Goal: Information Seeking & Learning: Learn about a topic

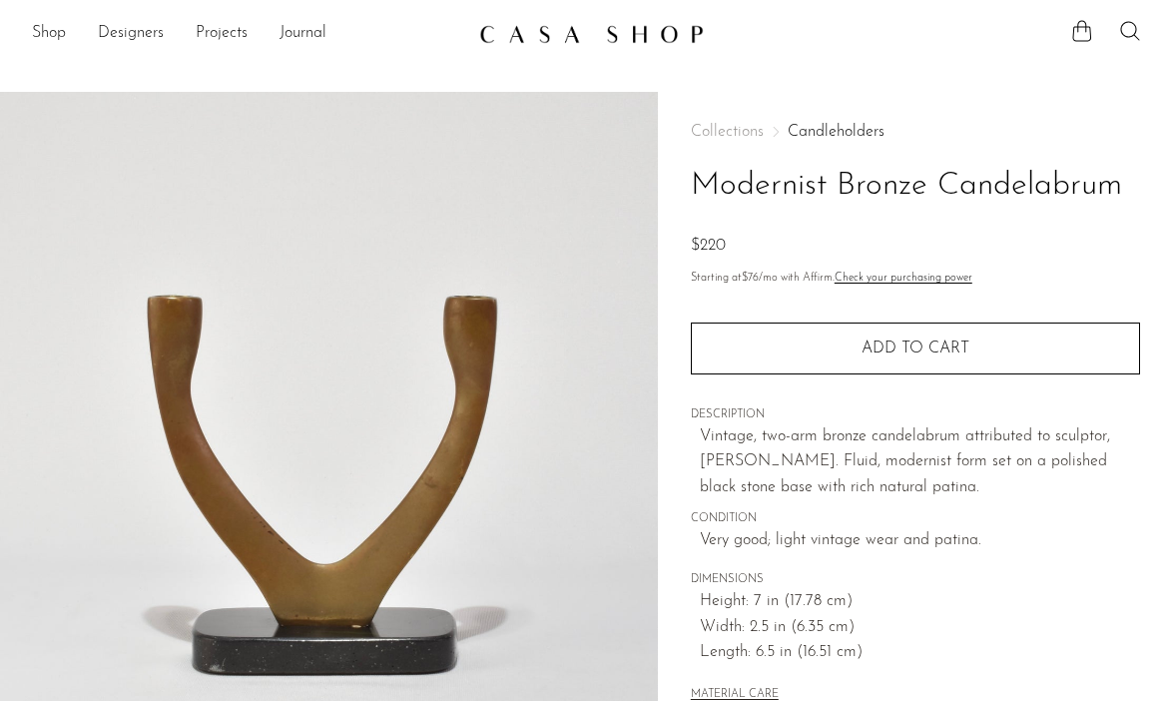
drag, startPoint x: 1123, startPoint y: 188, endPoint x: 684, endPoint y: 166, distance: 439.8
click at [684, 166] on div "Collections Candleholders Modernist Bronze Candelabrum $220 Starting at $76 /mo…" at bounding box center [916, 562] width 516 height 940
copy h1 "Modernist Bronze Candelabrum"
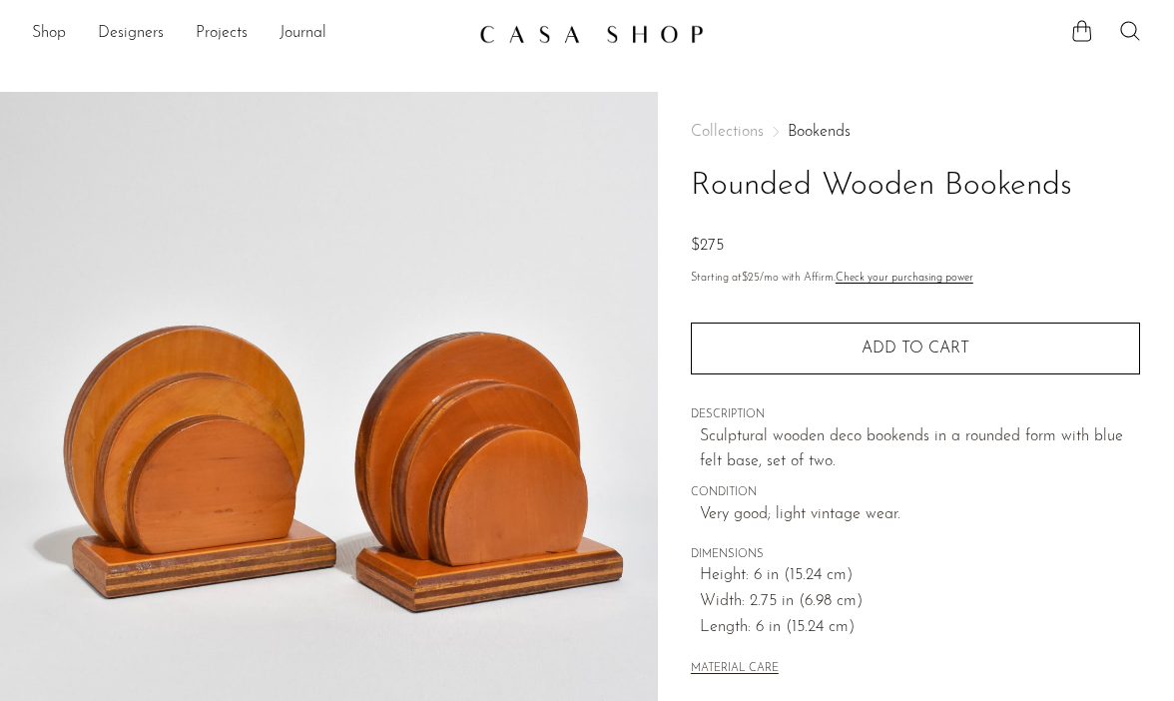
drag, startPoint x: 1071, startPoint y: 183, endPoint x: 689, endPoint y: 186, distance: 382.4
click at [689, 186] on div "Collections Bookends Rounded Wooden Bookends $275 Starting at $25 /mo with Affi…" at bounding box center [916, 562] width 516 height 940
copy h1 "Rounded Wooden Bookends"
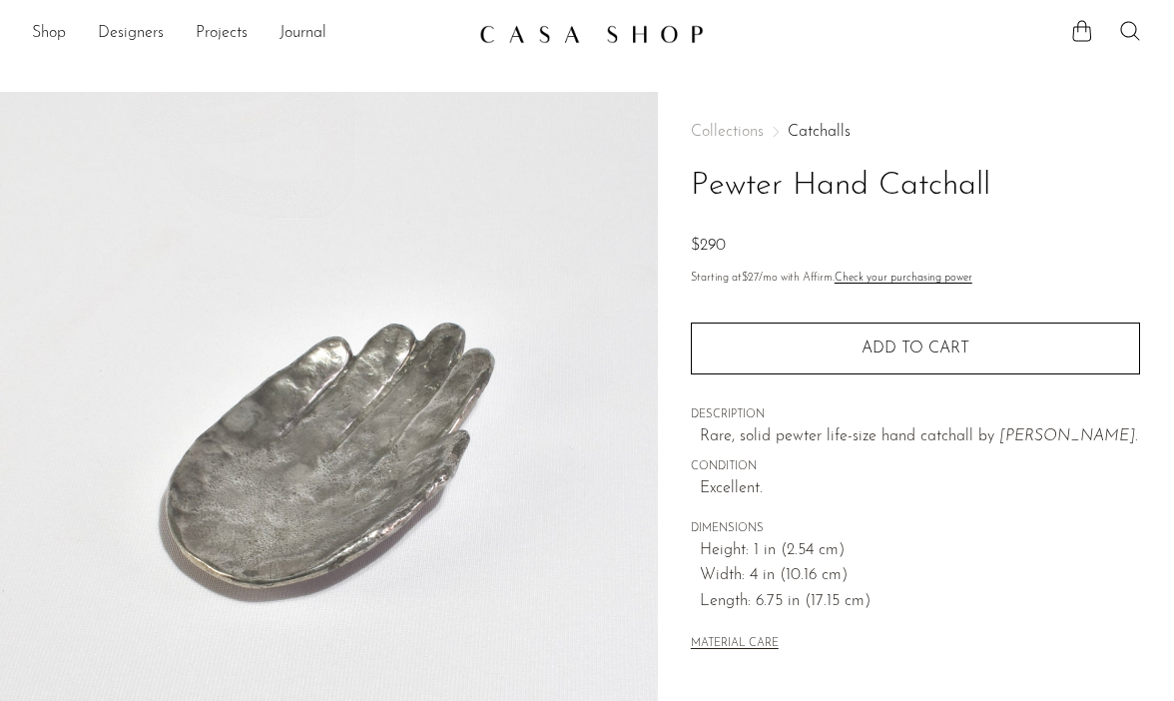
drag, startPoint x: 1002, startPoint y: 181, endPoint x: 689, endPoint y: 171, distance: 313.6
click at [689, 171] on div "Collections Catchalls Pewter Hand Catchall $290 Starting at $27 /mo with Affirm…" at bounding box center [916, 562] width 516 height 940
copy h1 "Pewter Hand Catchall"
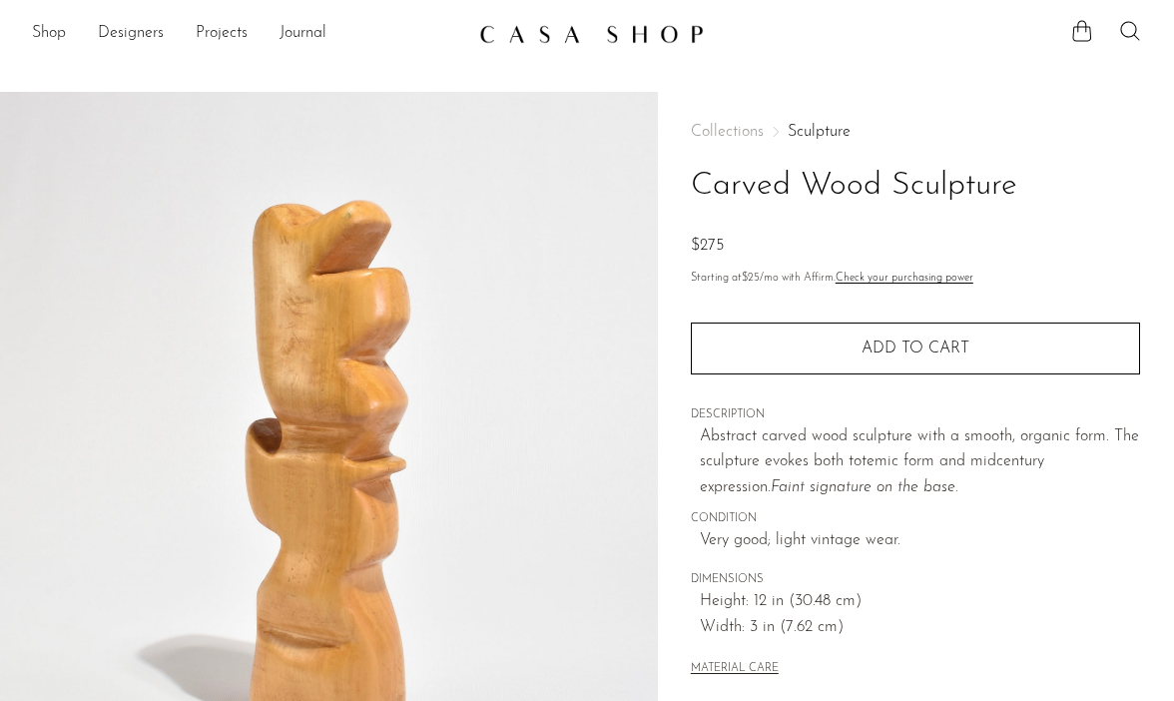
drag, startPoint x: 1019, startPoint y: 195, endPoint x: 690, endPoint y: 194, distance: 329.5
click at [691, 194] on h1 "Carved Wood Sculpture" at bounding box center [915, 186] width 449 height 51
copy h1 "Carved Wood Sculpture"
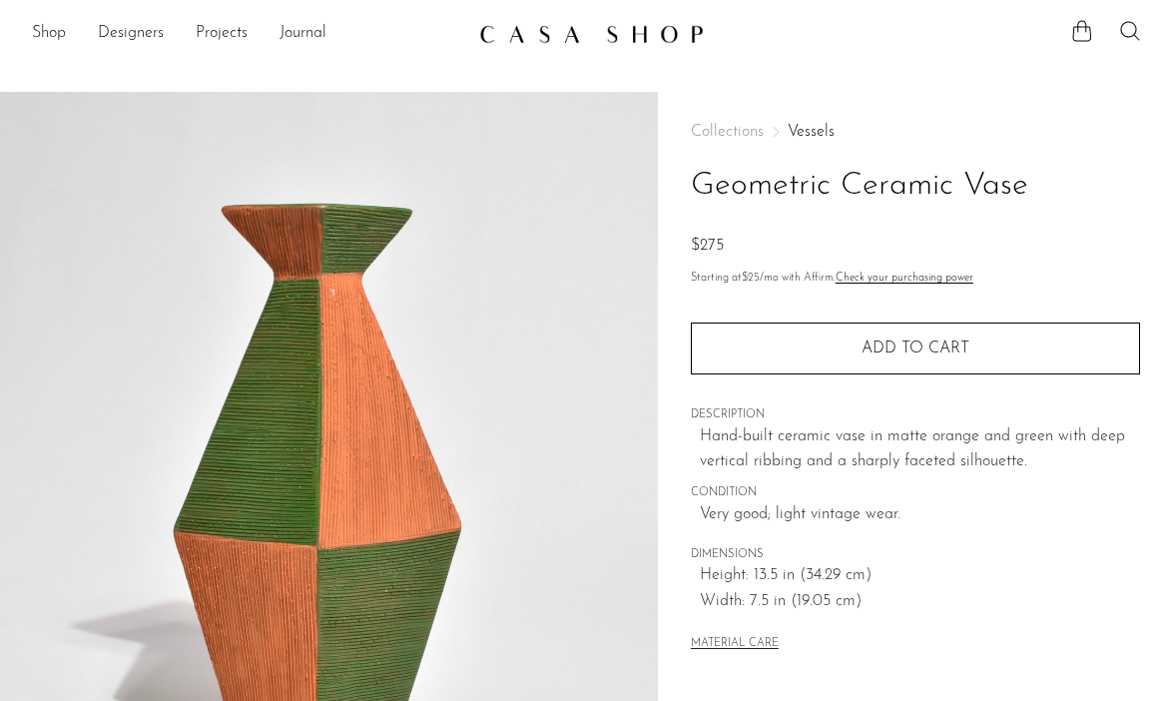
drag, startPoint x: 1038, startPoint y: 186, endPoint x: 692, endPoint y: 182, distance: 346.5
click at [692, 182] on h1 "Geometric Ceramic Vase" at bounding box center [915, 186] width 449 height 51
copy h1 "Geometric Ceramic Vase"
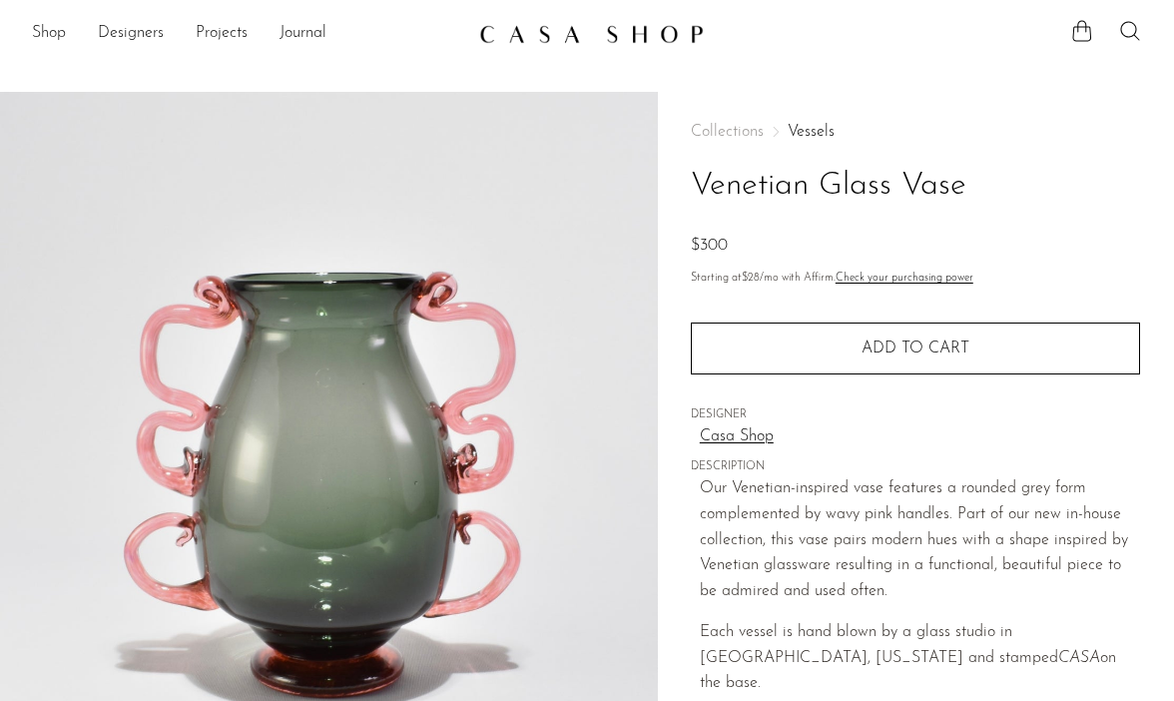
drag, startPoint x: 966, startPoint y: 178, endPoint x: 677, endPoint y: 174, distance: 289.6
click at [677, 174] on div "Collections Vessels Venetian Glass Vase $300 Starting at $28 /mo with Affirm. C…" at bounding box center [916, 562] width 516 height 940
copy h1 "Venetian Glass Vase"
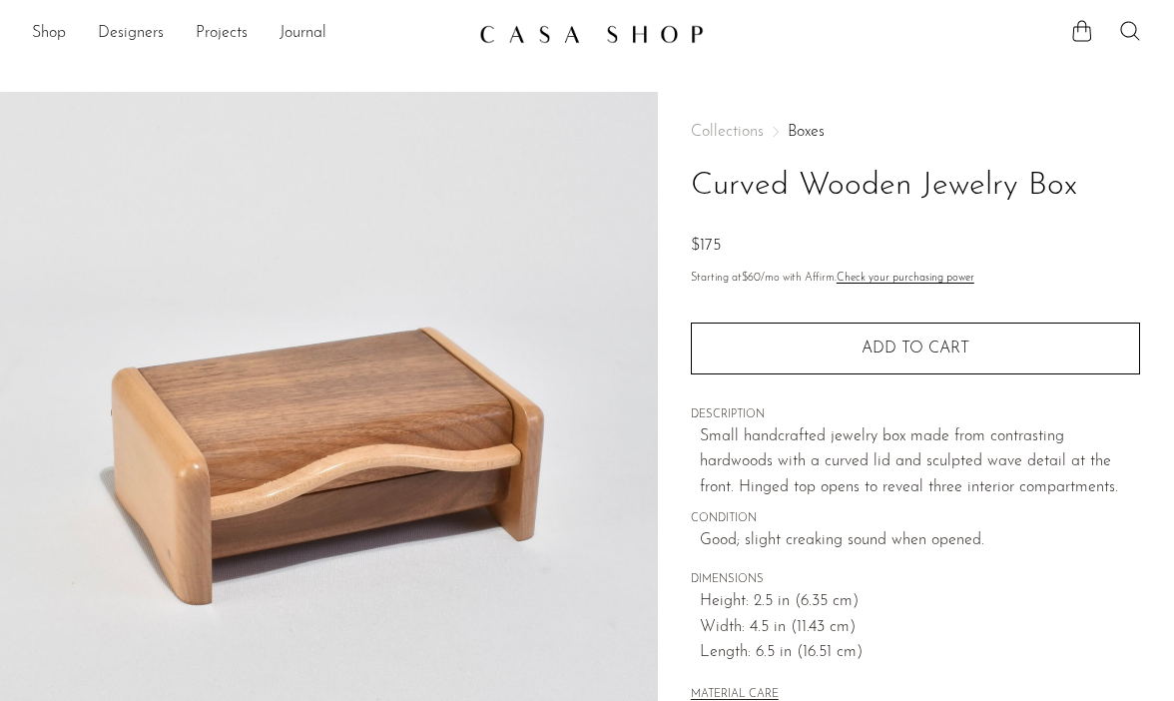
drag, startPoint x: 1090, startPoint y: 195, endPoint x: 695, endPoint y: 169, distance: 396.2
click at [695, 169] on h1 "Curved Wooden Jewelry Box" at bounding box center [915, 186] width 449 height 51
copy h1 "Curved Wooden Jewelry Box"
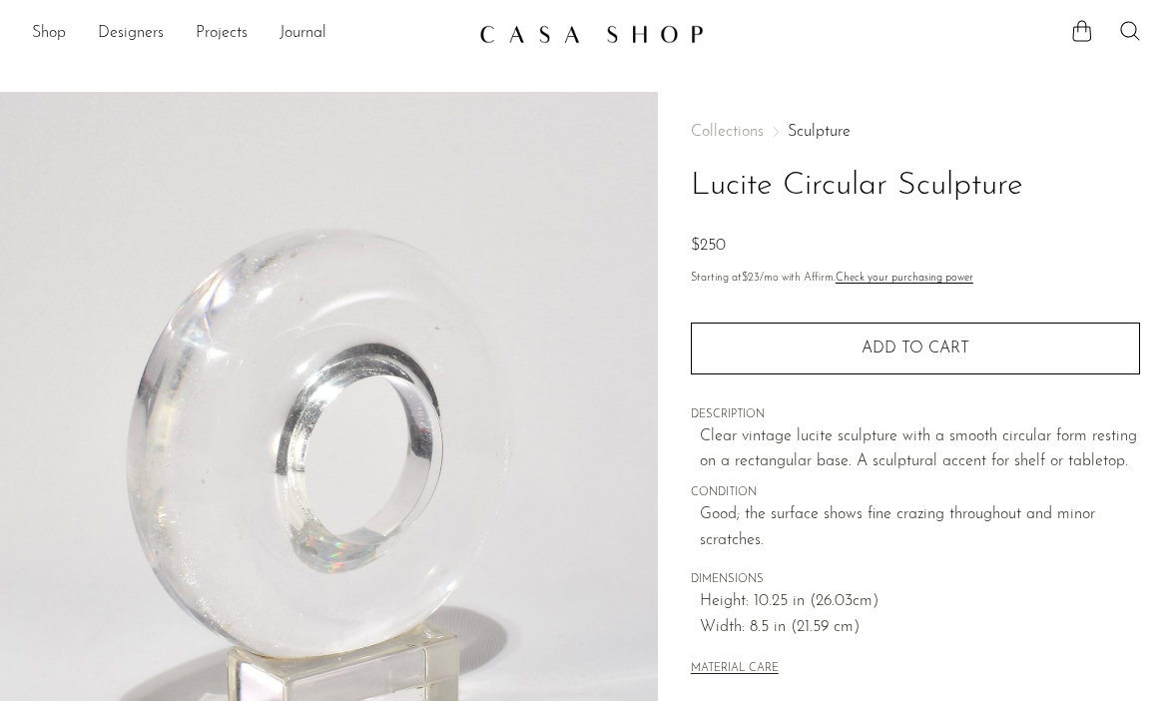
drag, startPoint x: 1051, startPoint y: 183, endPoint x: 679, endPoint y: 196, distance: 372.6
click at [679, 196] on div "Collections Sculpture Lucite Circular Sculpture $250 Starting at $23 /mo with A…" at bounding box center [916, 562] width 516 height 940
copy h1 "Lucite Circular Sculpture"
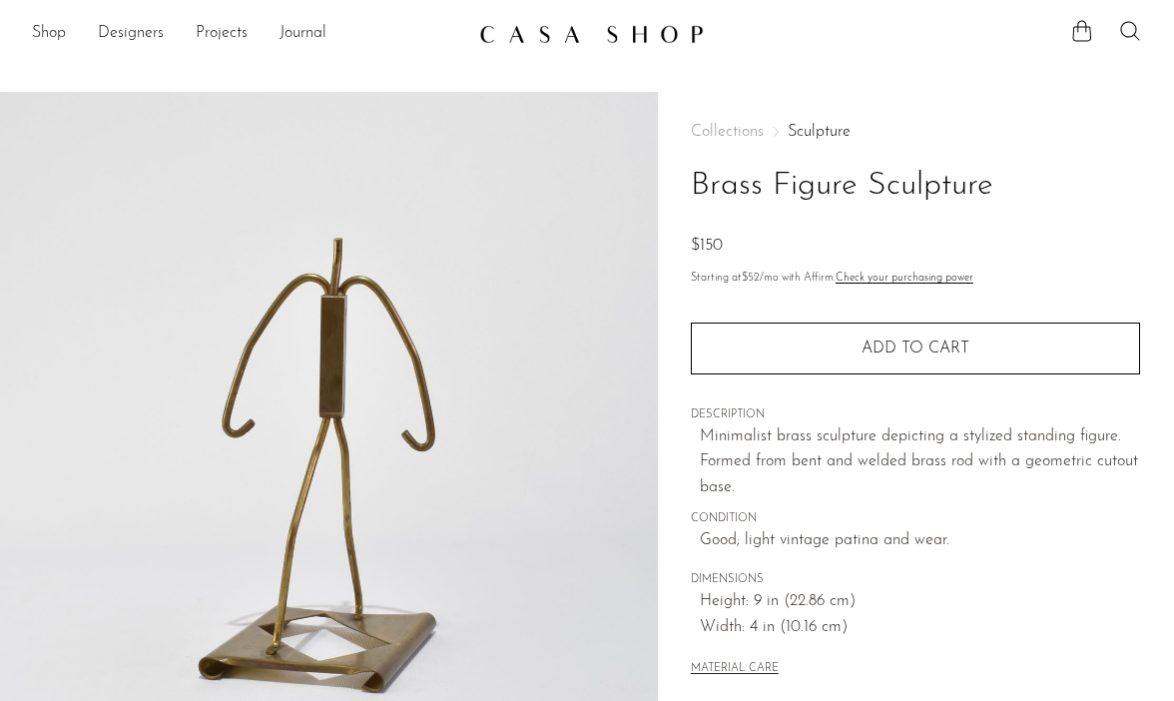
drag, startPoint x: 1031, startPoint y: 183, endPoint x: 679, endPoint y: 184, distance: 352.4
click at [679, 184] on div "Collections Sculpture Brass Figure Sculpture $150 Starting at $52 /mo with Affi…" at bounding box center [916, 562] width 516 height 940
copy h1 "Brass Figure Sculpture"
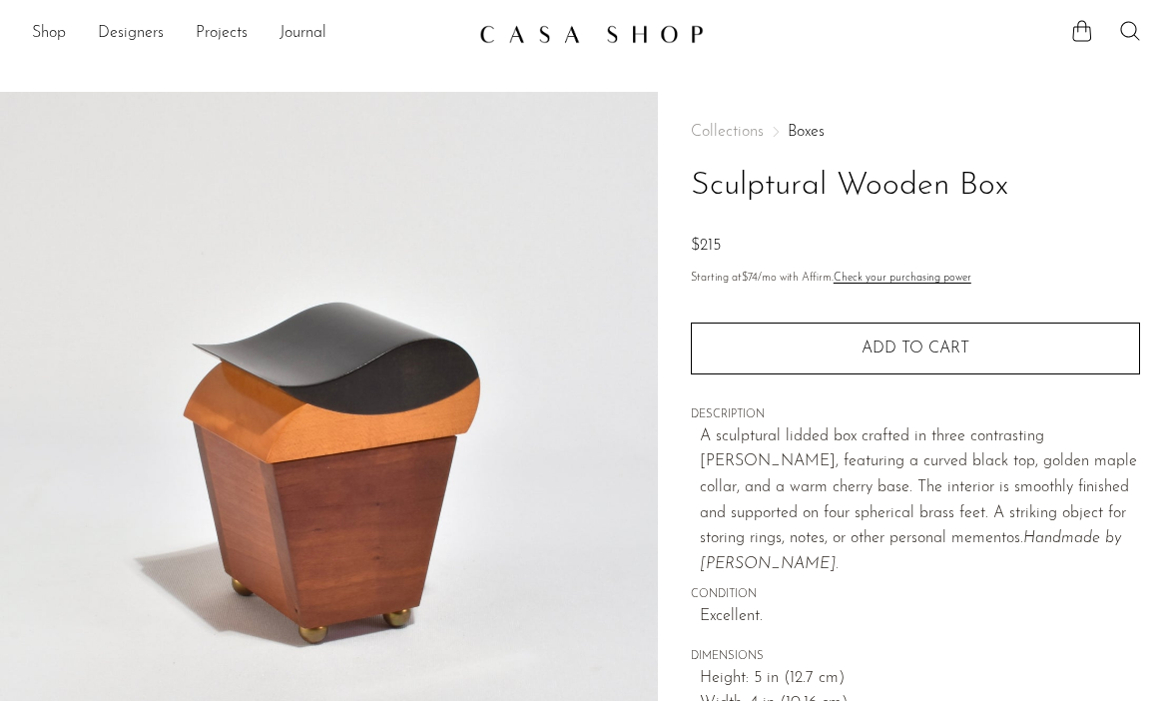
drag, startPoint x: 1013, startPoint y: 179, endPoint x: 704, endPoint y: 188, distance: 309.6
click at [704, 188] on h1 "Sculptural Wooden Box" at bounding box center [915, 186] width 449 height 51
click at [697, 187] on h1 "Sculptural Wooden Box" at bounding box center [915, 186] width 449 height 51
drag, startPoint x: 692, startPoint y: 184, endPoint x: 1004, endPoint y: 202, distance: 313.0
click at [1004, 202] on h1 "Sculptural Wooden Box" at bounding box center [915, 186] width 449 height 51
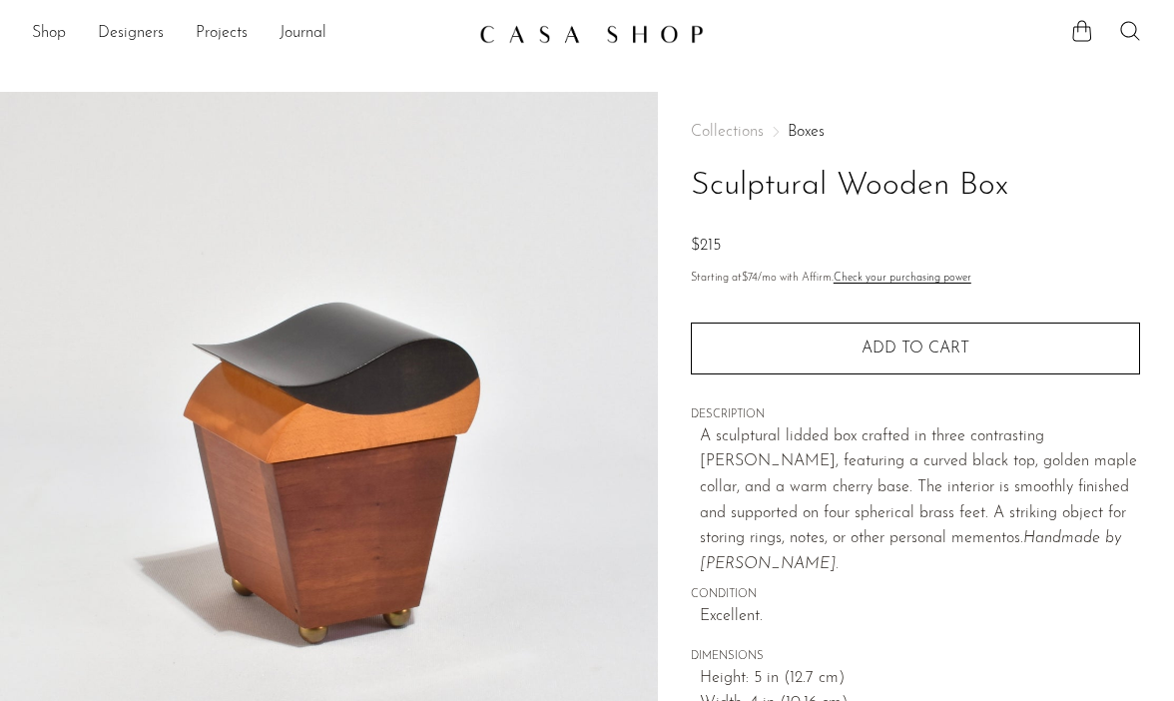
copy h1 "Sculptural Wooden Box"
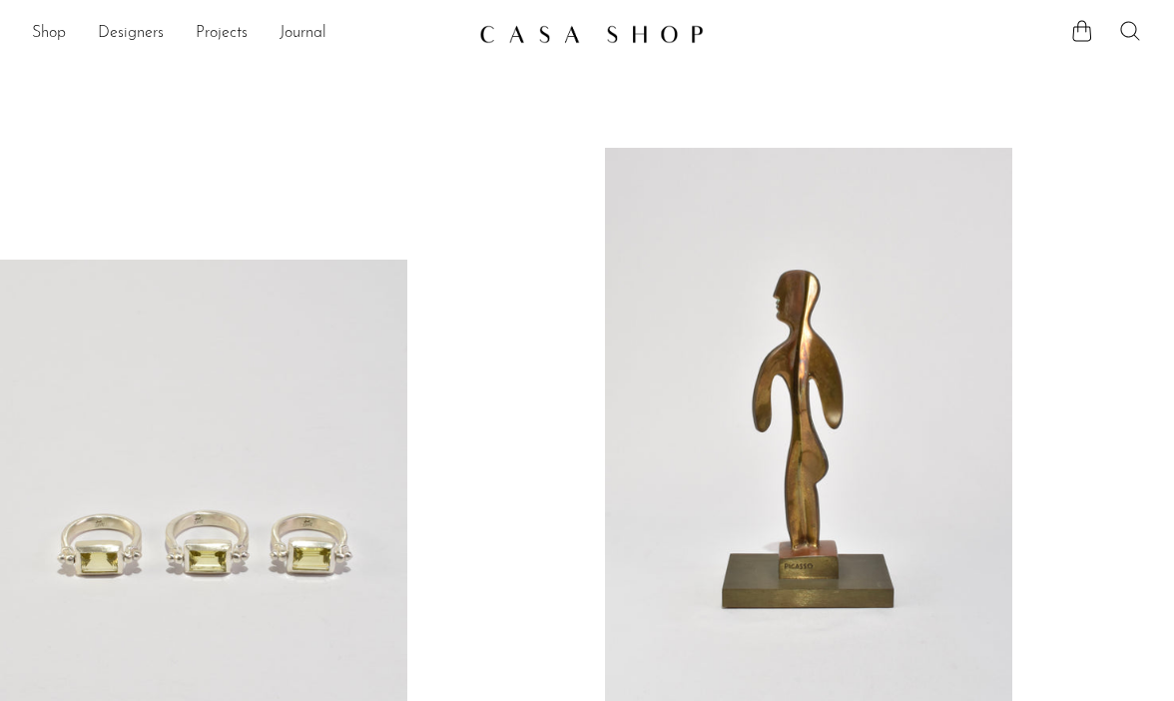
click at [1127, 37] on icon at bounding box center [1130, 31] width 24 height 24
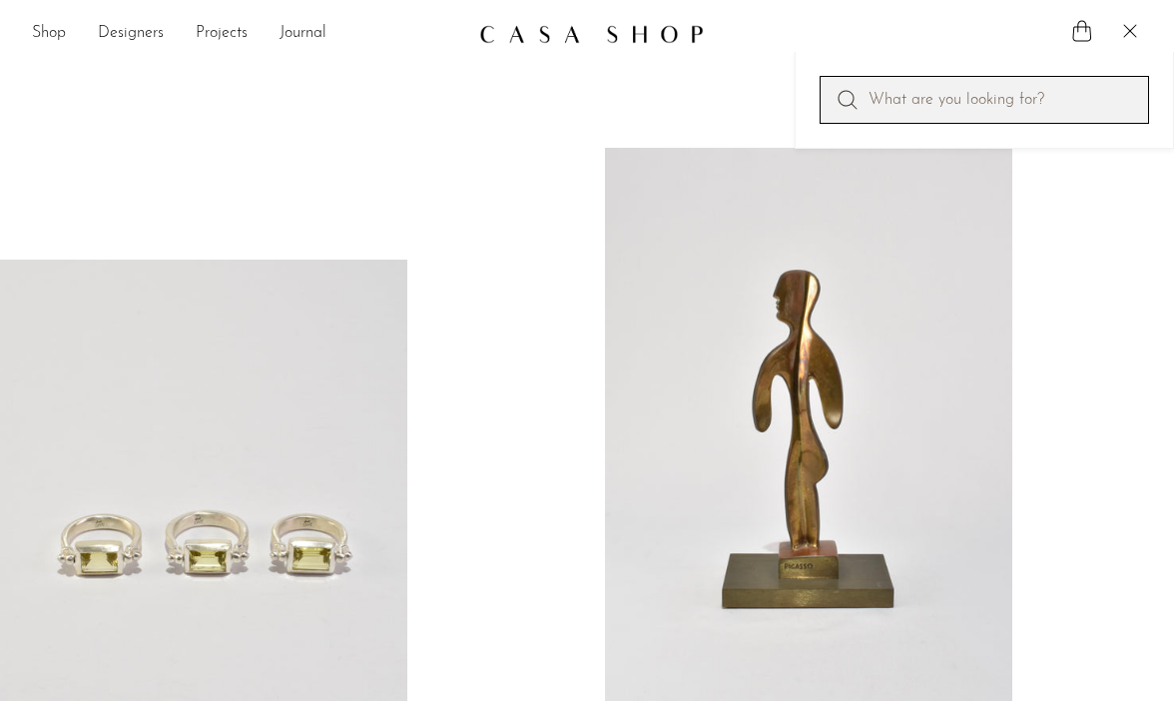
click at [962, 108] on input "Perform a search" at bounding box center [984, 100] width 329 height 48
type input "steel sculpture"
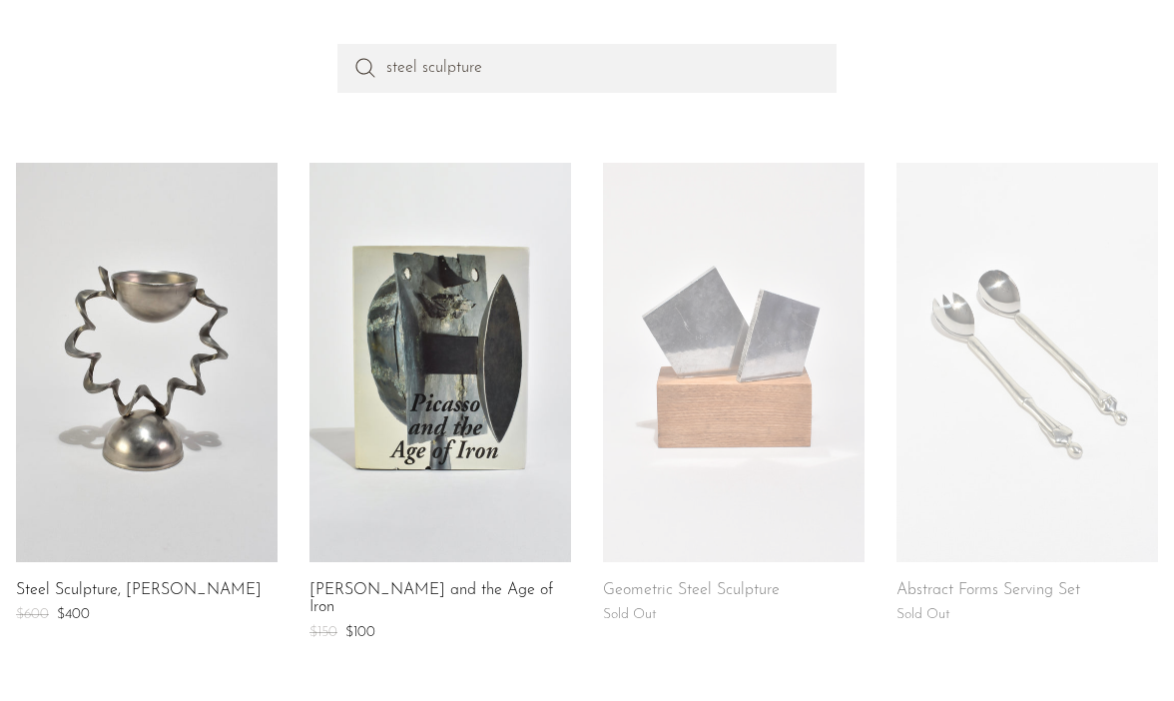
scroll to position [216, 0]
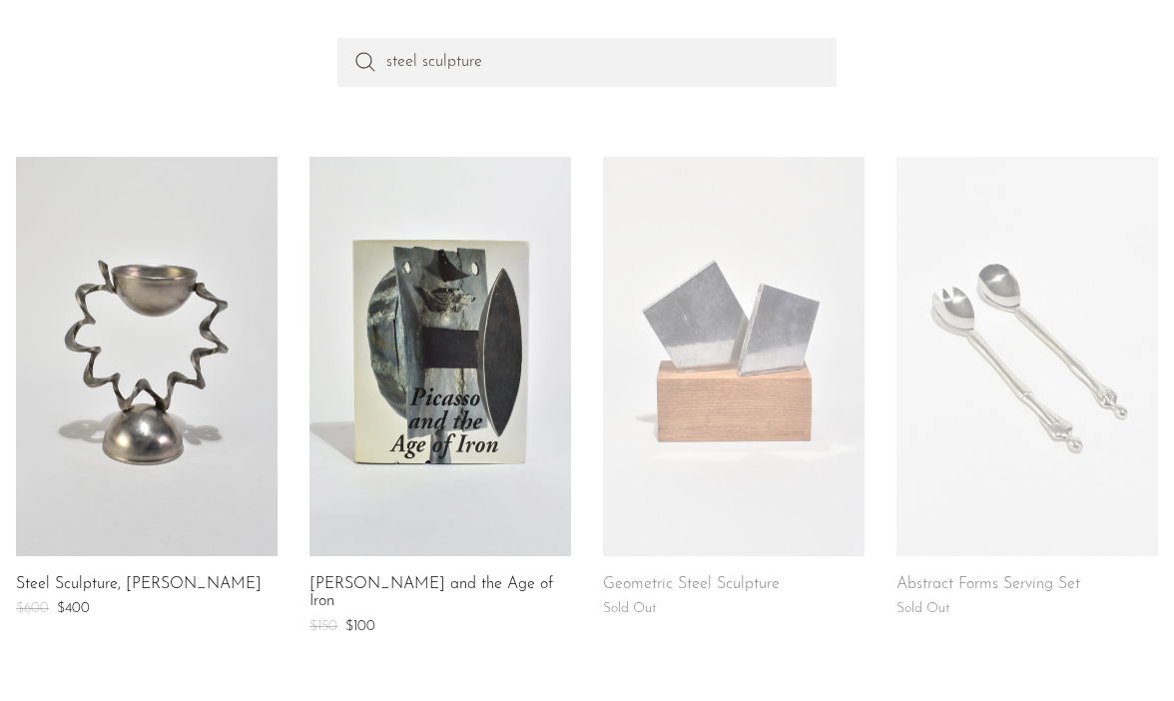
click at [768, 329] on link at bounding box center [734, 356] width 262 height 399
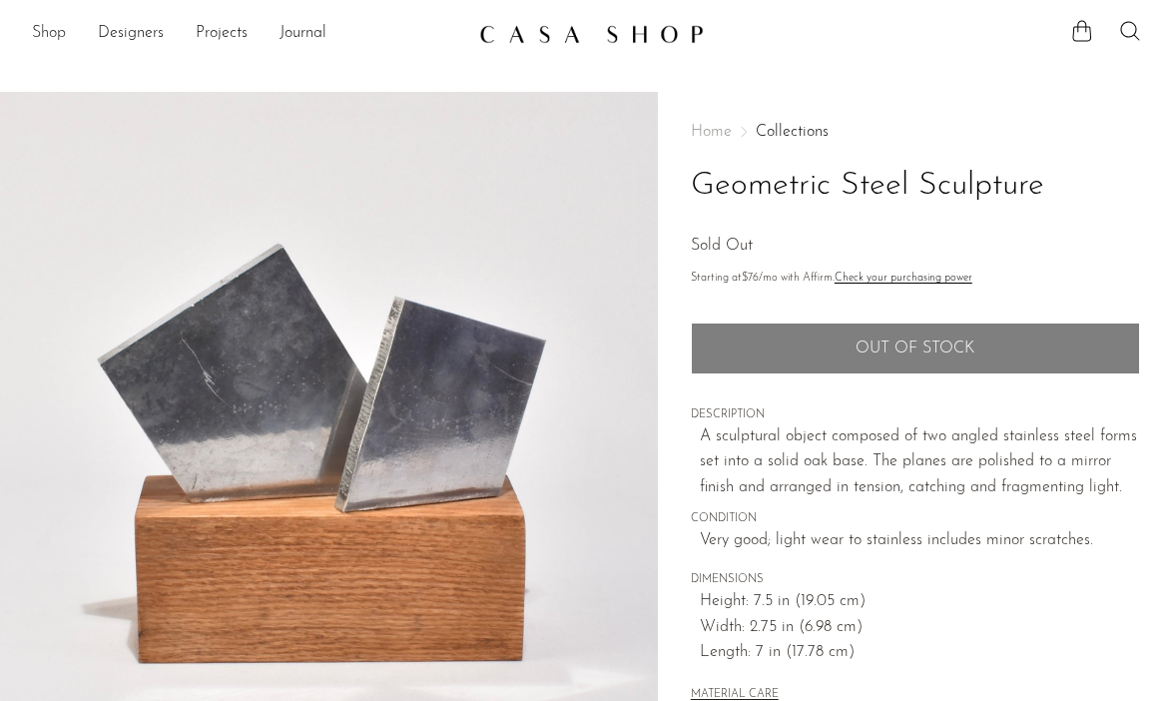
click at [53, 32] on link "Shop" at bounding box center [49, 34] width 34 height 26
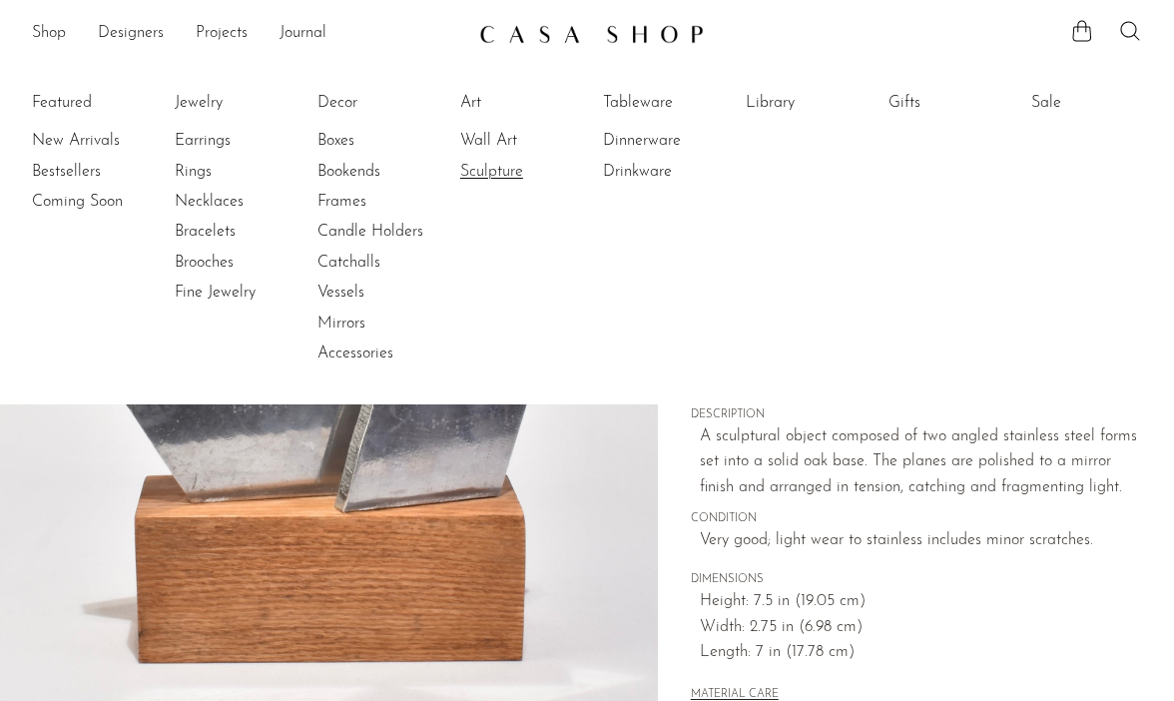
click at [515, 173] on link "Sculpture" at bounding box center [535, 172] width 150 height 22
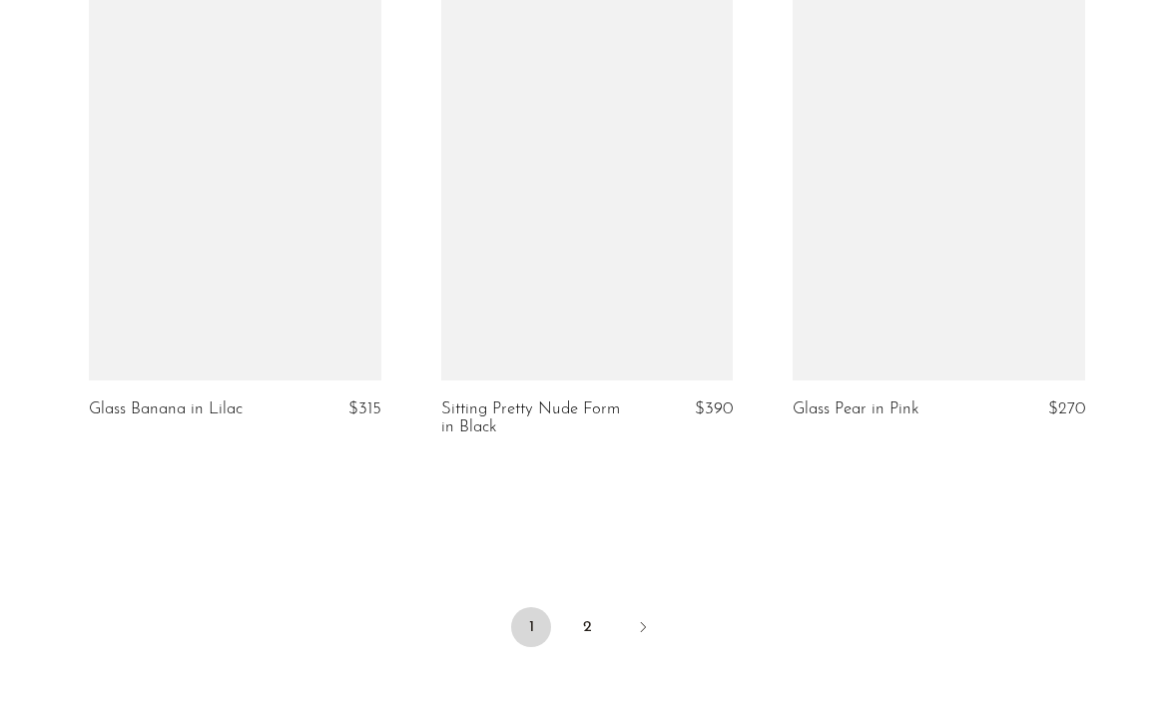
scroll to position [6095, 0]
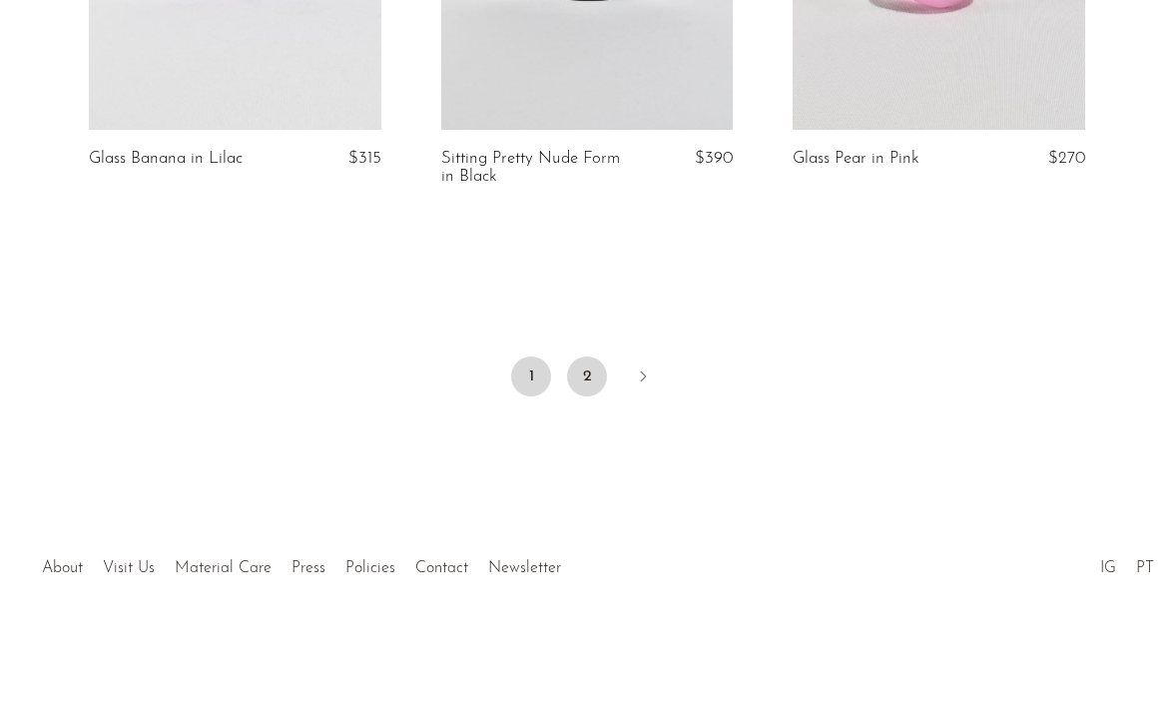
click at [596, 375] on link "2" at bounding box center [587, 376] width 40 height 40
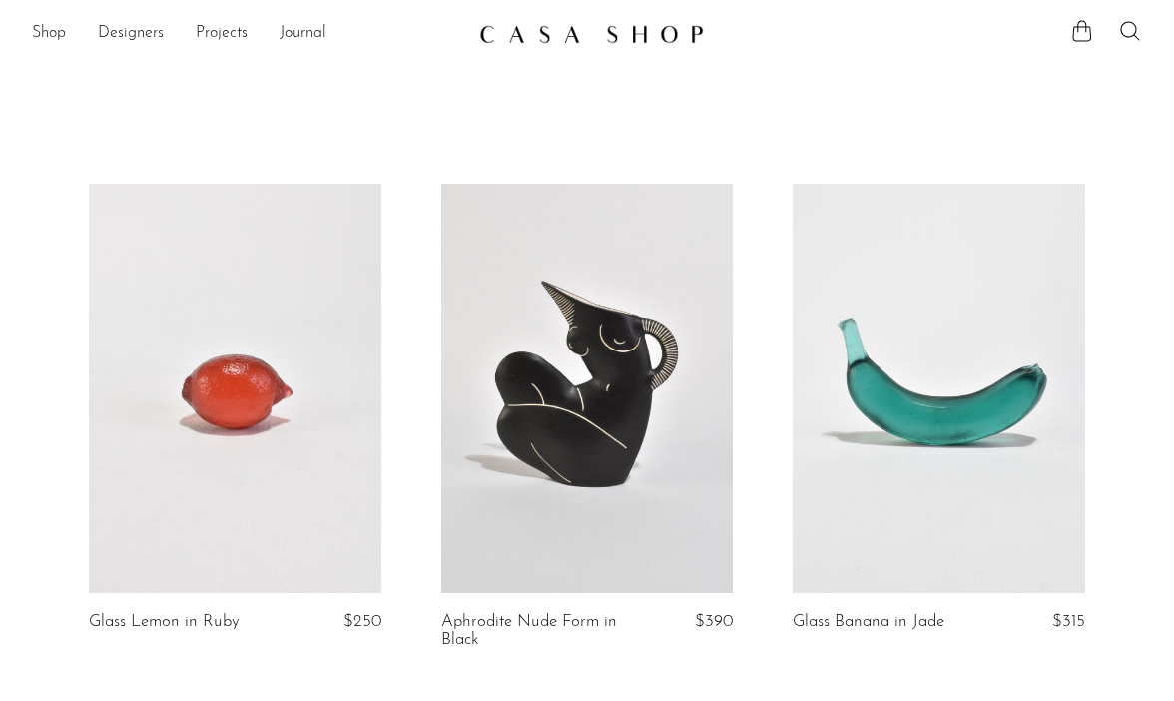
scroll to position [463, 0]
